Goal: Information Seeking & Learning: Check status

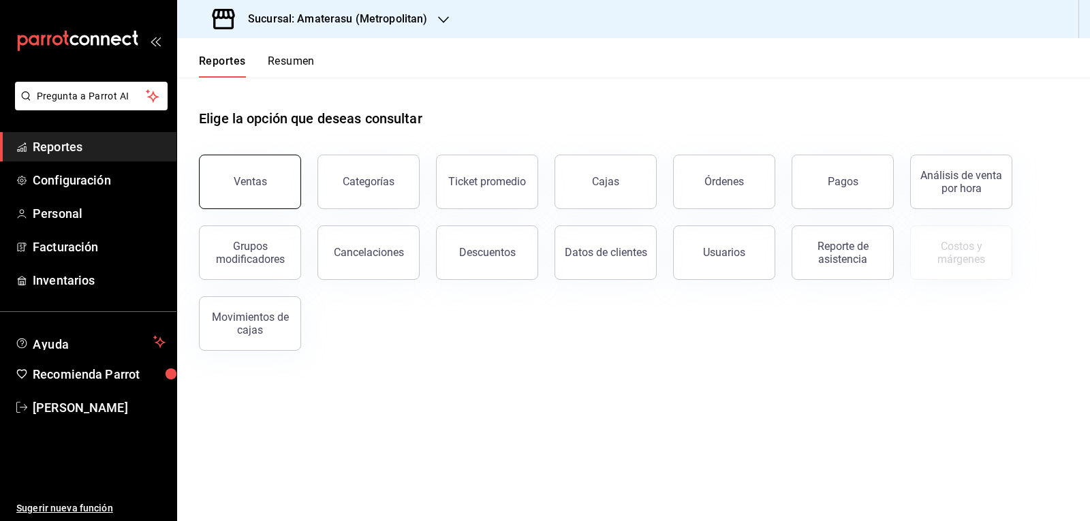
click at [281, 172] on button "Ventas" at bounding box center [250, 182] width 102 height 55
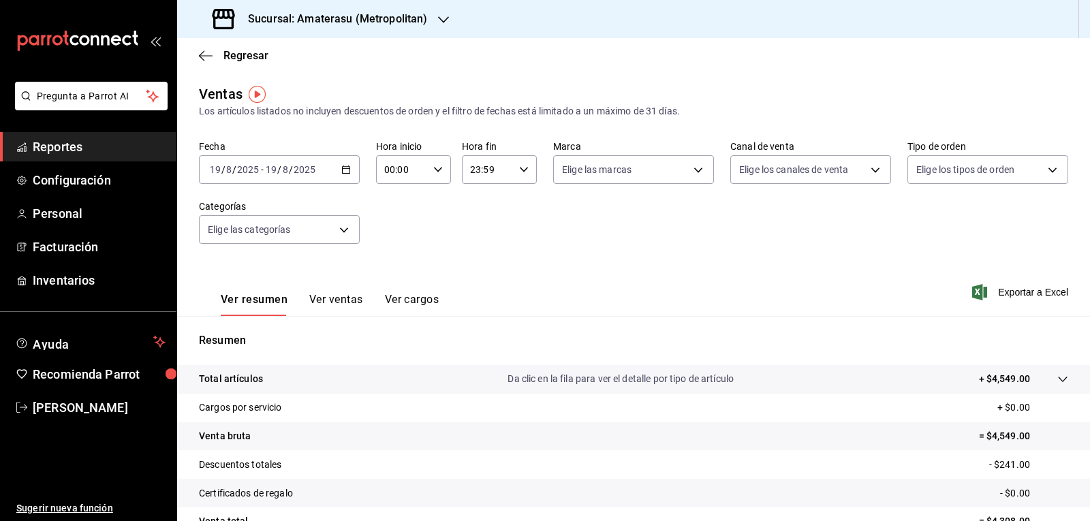
click at [399, 173] on input "00:00" at bounding box center [402, 169] width 52 height 27
click at [388, 223] on button "05" at bounding box center [393, 231] width 32 height 27
type input "05:00"
click at [520, 204] on div at bounding box center [545, 260] width 1090 height 521
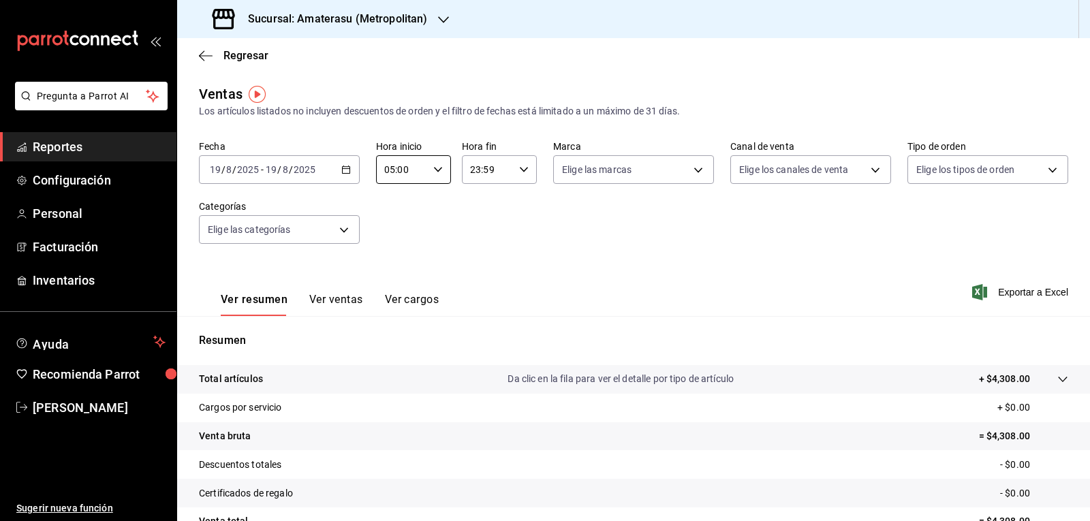
click at [520, 204] on div "00 01 02 03 04 05 06 07 08 09 10 11 12 13 14 15 16 17 18 19 20 21 22 23 00 01 0…" at bounding box center [545, 262] width 1090 height 517
click at [520, 204] on div "Fecha [DATE] [DATE] - [DATE] [DATE] Hora inicio 05:00 Hora inicio Hora fin 23:5…" at bounding box center [633, 200] width 869 height 120
click at [514, 215] on div "Fecha [DATE] [DATE] - [DATE] [DATE] Hora inicio 05:00 Hora inicio Hora fin 23:5…" at bounding box center [633, 200] width 869 height 120
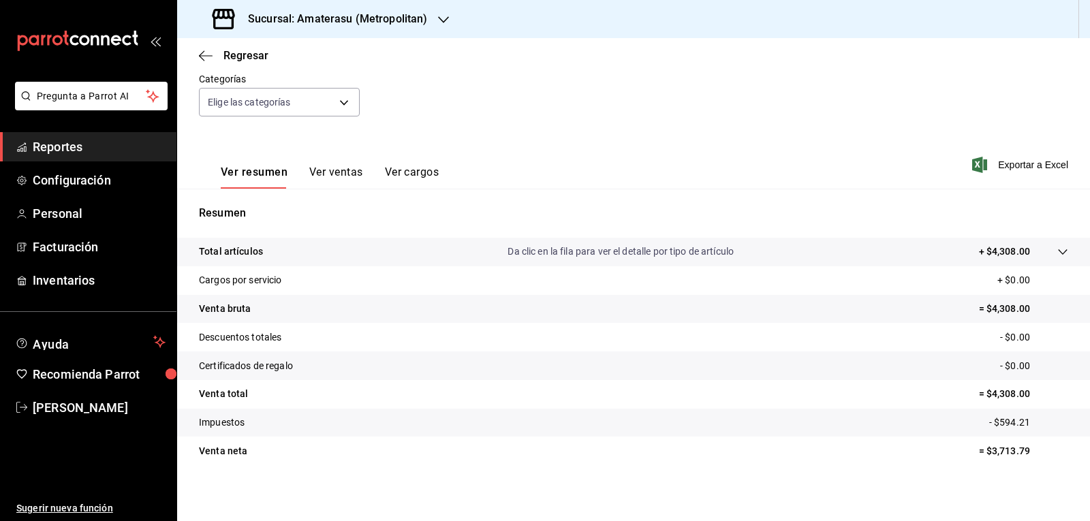
scroll to position [132, 0]
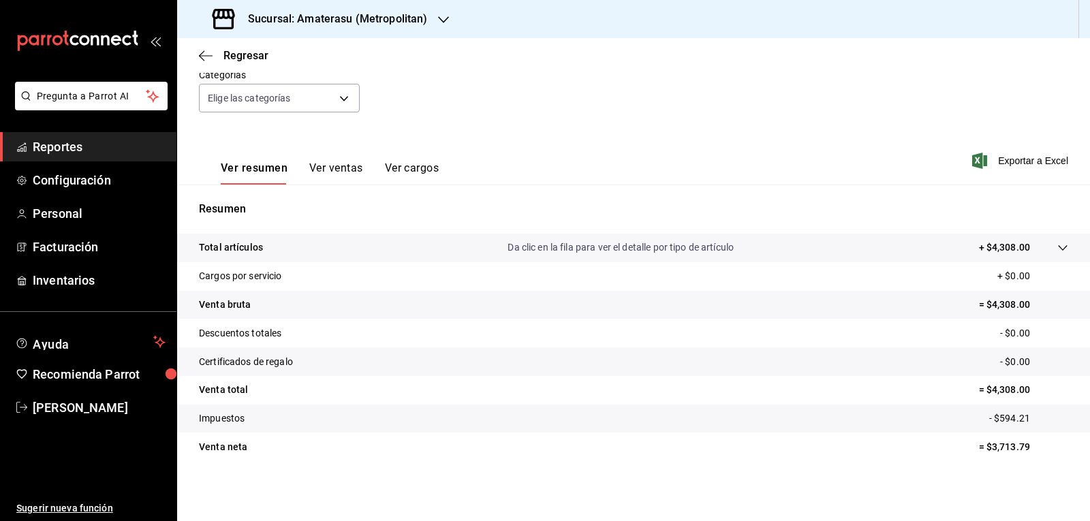
drag, startPoint x: 858, startPoint y: 7, endPoint x: 661, endPoint y: 138, distance: 236.4
click at [661, 138] on div "Ver resumen Ver ventas Ver cargos Exportar a Excel" at bounding box center [633, 157] width 913 height 56
